Goal: Task Accomplishment & Management: Complete application form

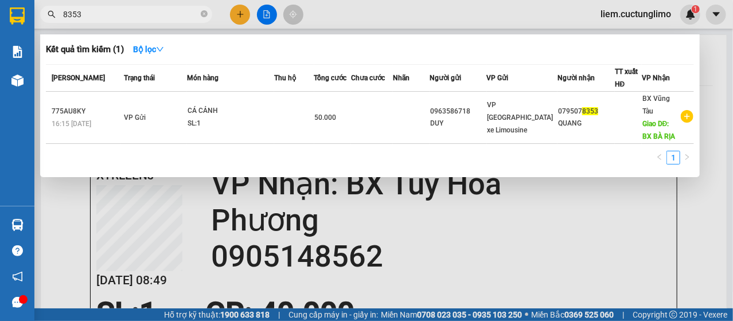
click at [459, 204] on div at bounding box center [366, 160] width 733 height 321
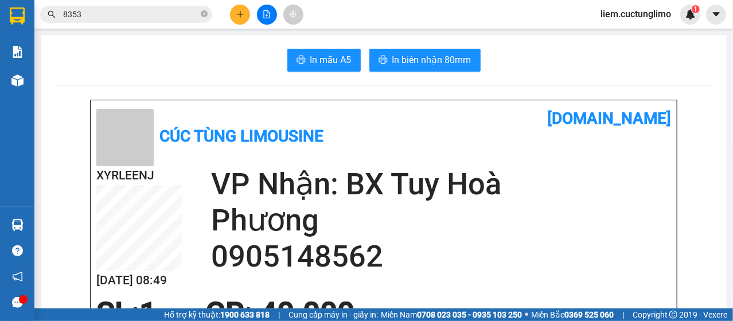
click at [456, 192] on h2 "VP Nhận: BX Tuy Hoà" at bounding box center [441, 184] width 460 height 36
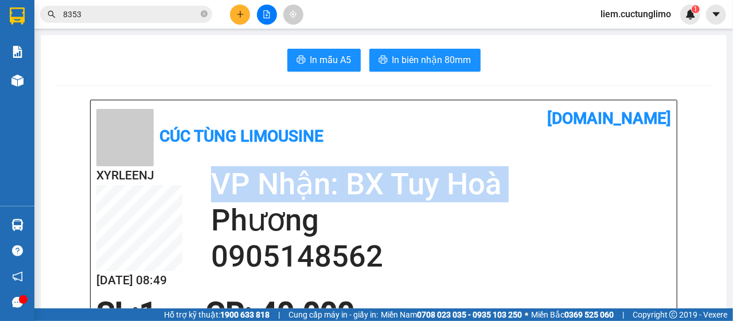
click at [456, 192] on h2 "VP Nhận: BX Tuy Hoà" at bounding box center [441, 184] width 460 height 36
drag, startPoint x: 456, startPoint y: 192, endPoint x: 397, endPoint y: 255, distance: 86.4
click at [456, 192] on h2 "VP Nhận: BX Tuy Hoà" at bounding box center [441, 184] width 460 height 36
click at [236, 13] on icon "plus" at bounding box center [240, 14] width 8 height 8
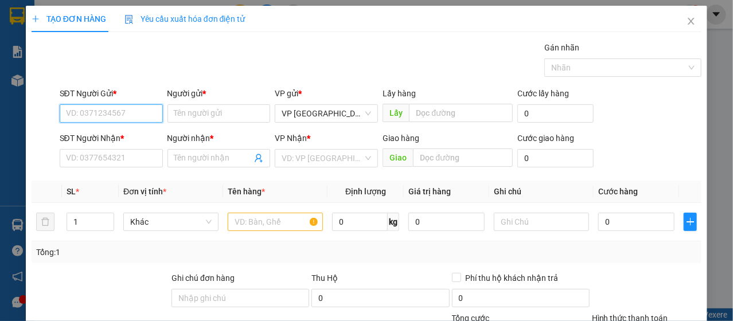
click at [117, 109] on input "SĐT Người Gửi *" at bounding box center [111, 113] width 103 height 18
type input "0328437764"
click at [122, 130] on div "0328437764 - HÂN" at bounding box center [110, 136] width 88 height 13
type input "HÂN"
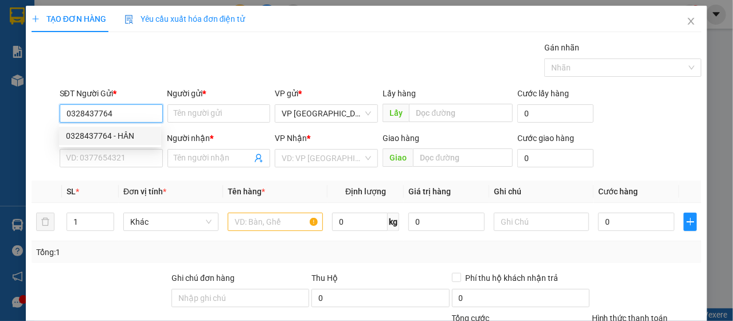
type input "0983973797"
type input "khoa"
type input "[PERSON_NAME] - ĐỒNG NAI"
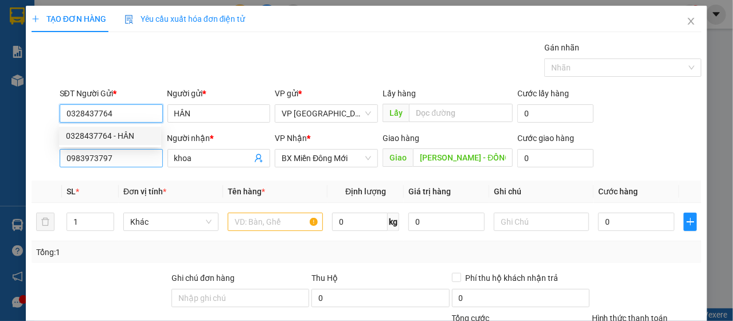
type input "50.000"
type input "0328437764"
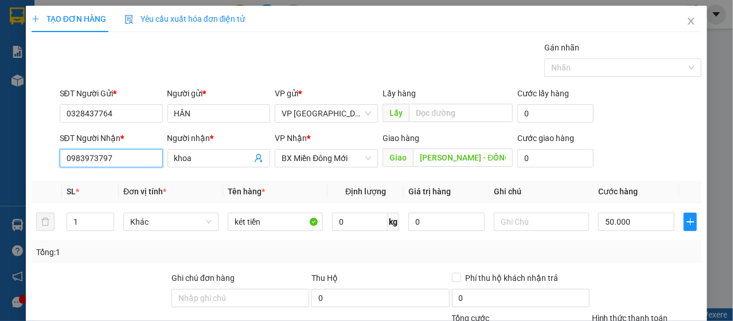
click at [123, 155] on input "0983973797" at bounding box center [111, 158] width 103 height 18
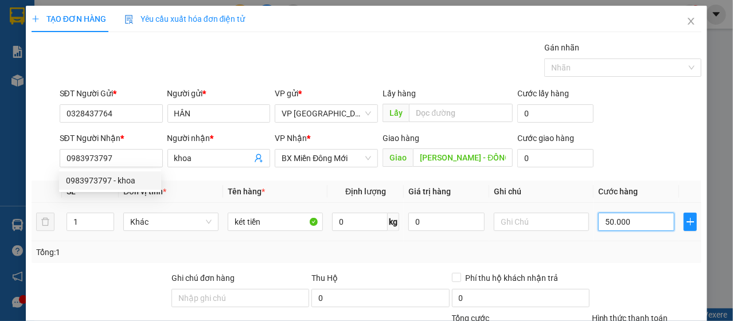
click at [629, 229] on input "50.000" at bounding box center [636, 222] width 76 height 18
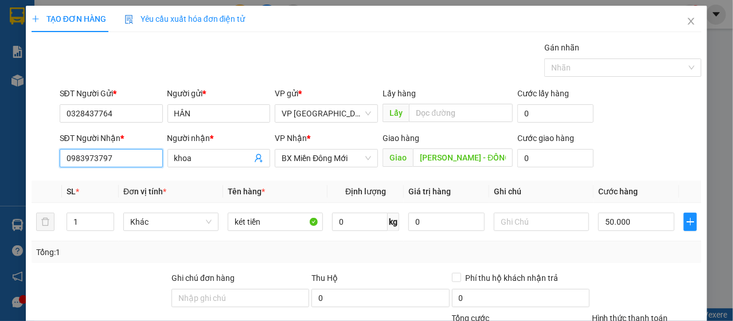
click at [108, 165] on input "0983973797" at bounding box center [111, 158] width 103 height 18
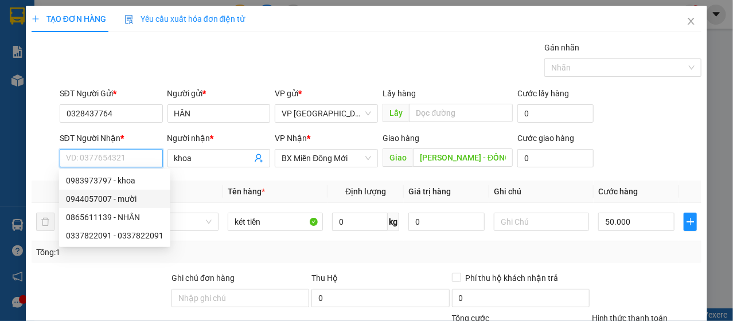
click at [131, 198] on div "0944057007 - mười" at bounding box center [114, 199] width 97 height 13
type input "0944057007"
type input "mười"
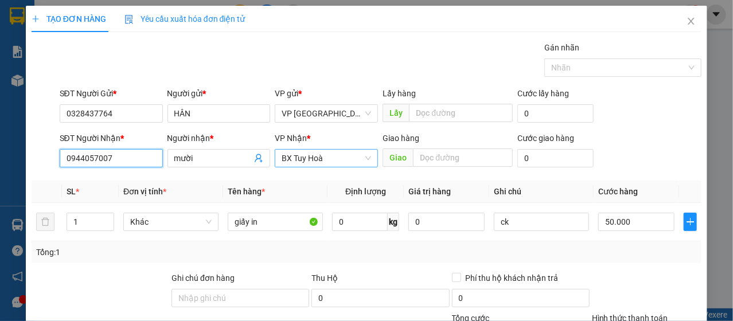
click at [313, 162] on span "BX Tuy Hoà" at bounding box center [325, 158] width 89 height 17
type input "0944057007"
click at [313, 162] on span "BX Tuy Hoà" at bounding box center [325, 158] width 89 height 17
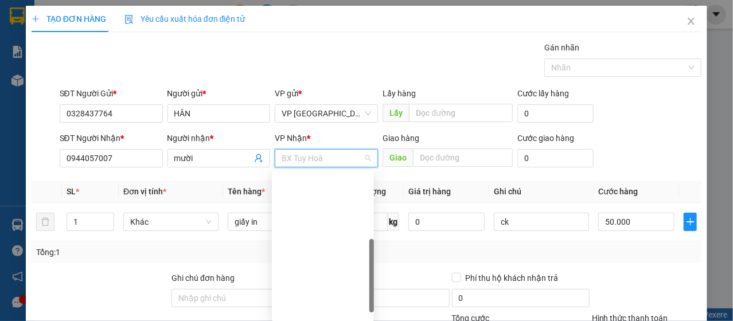
click at [313, 162] on span "BX Tuy Hoà" at bounding box center [325, 158] width 89 height 17
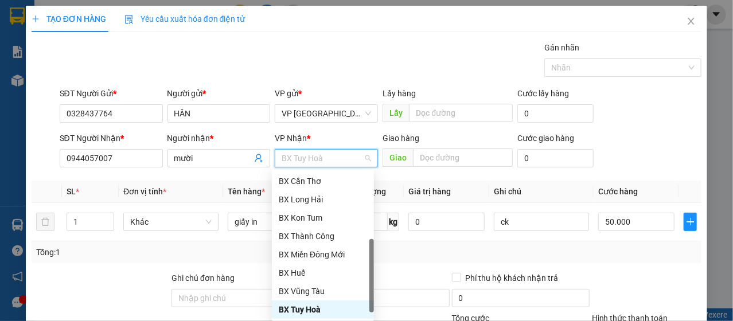
click at [314, 162] on span "BX Tuy Hoà" at bounding box center [325, 158] width 89 height 17
click at [458, 132] on div "Giao hàng" at bounding box center [447, 138] width 130 height 13
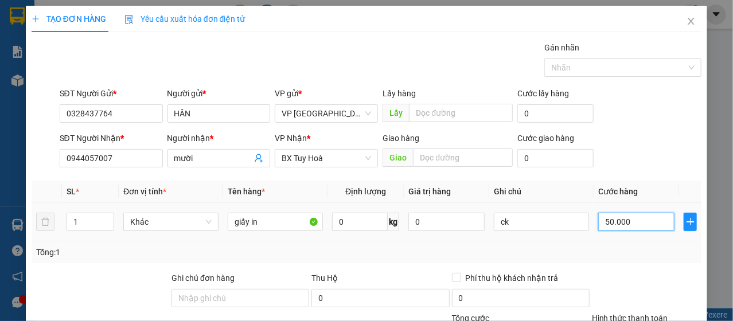
click at [639, 224] on input "50.000" at bounding box center [636, 222] width 76 height 18
type input "0"
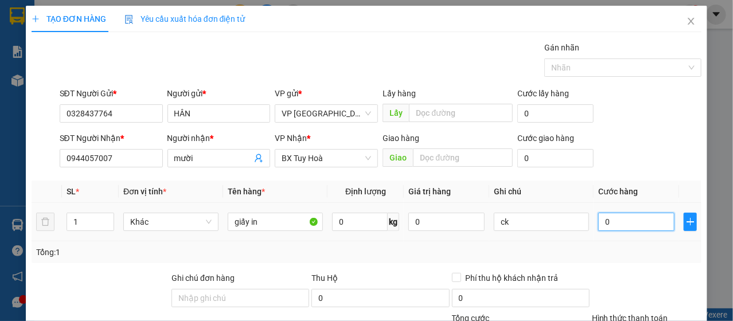
type input "0"
type input "5"
type input "50"
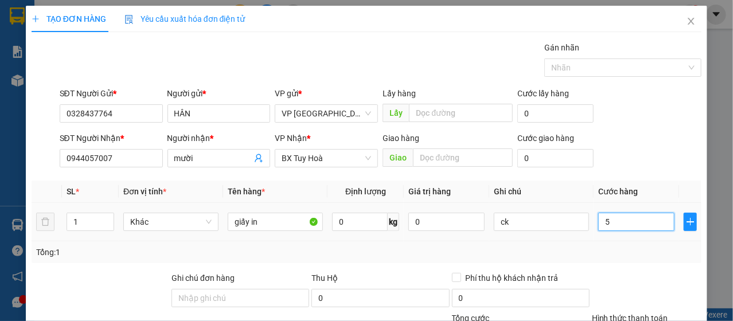
type input "50"
type input "500"
type input "5.000"
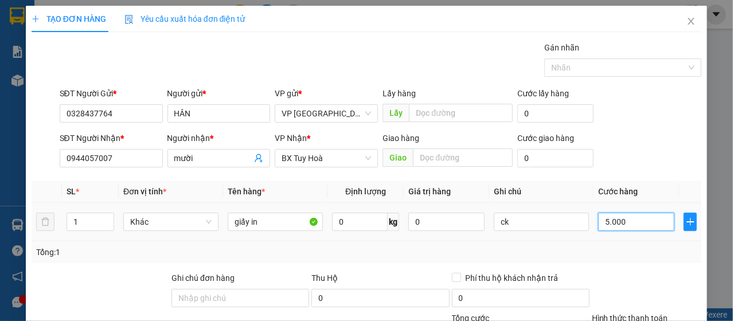
type input "5.000"
type input "50.000"
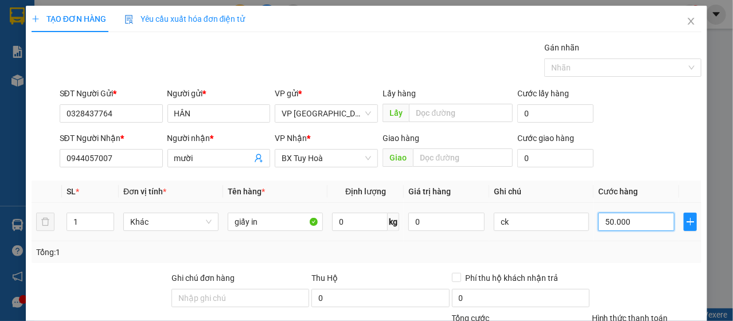
scroll to position [138, 0]
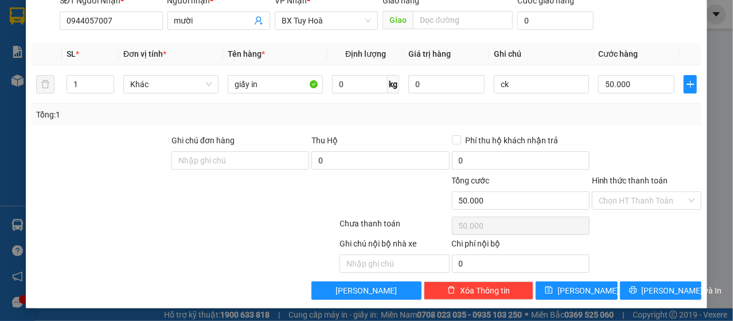
click at [616, 182] on label "Hình thức thanh toán" at bounding box center [630, 180] width 76 height 9
click at [616, 192] on input "Hình thức thanh toán" at bounding box center [642, 200] width 88 height 17
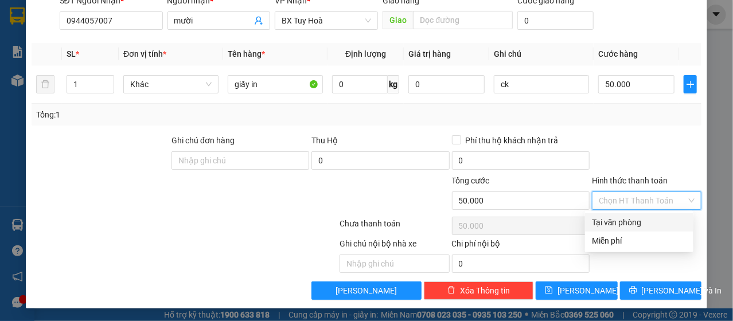
click at [617, 200] on input "Hình thức thanh toán" at bounding box center [642, 200] width 88 height 17
click at [610, 228] on div "Tại văn phòng" at bounding box center [639, 222] width 95 height 13
type input "0"
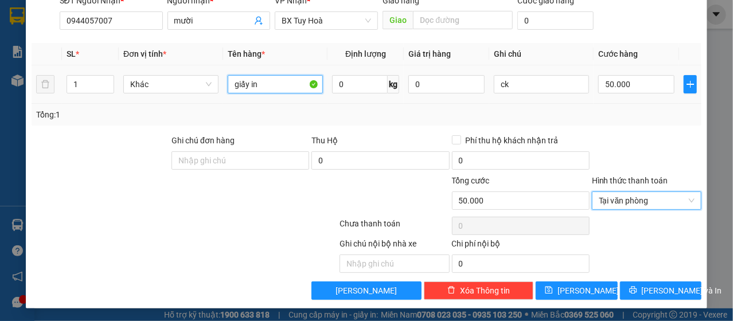
click at [272, 79] on input "giấy in" at bounding box center [275, 84] width 95 height 18
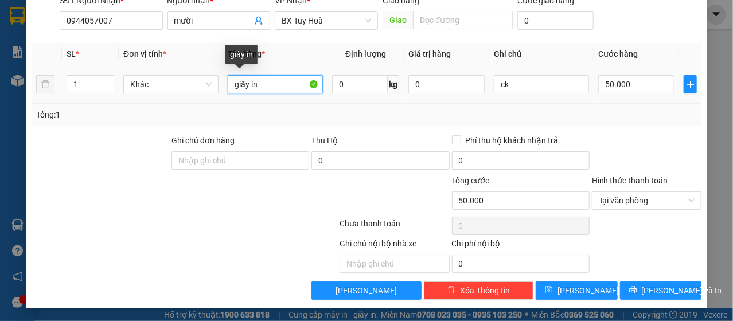
click at [272, 79] on input "giấy in" at bounding box center [275, 84] width 95 height 18
click at [641, 134] on div at bounding box center [646, 154] width 112 height 40
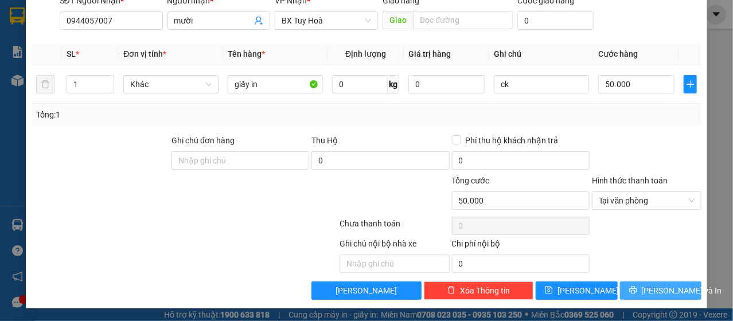
click at [636, 290] on icon "printer" at bounding box center [632, 290] width 7 height 7
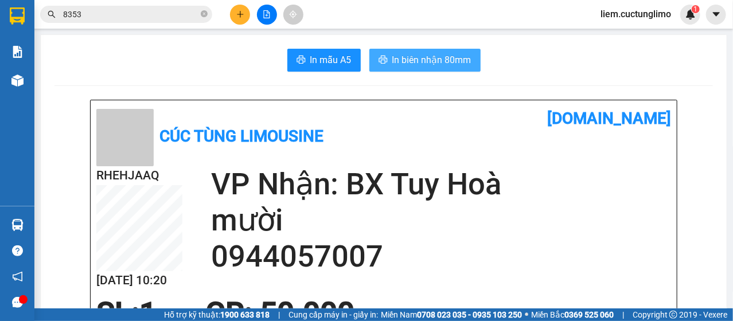
click at [428, 66] on span "In biên nhận 80mm" at bounding box center [431, 60] width 79 height 14
